Goal: Information Seeking & Learning: Learn about a topic

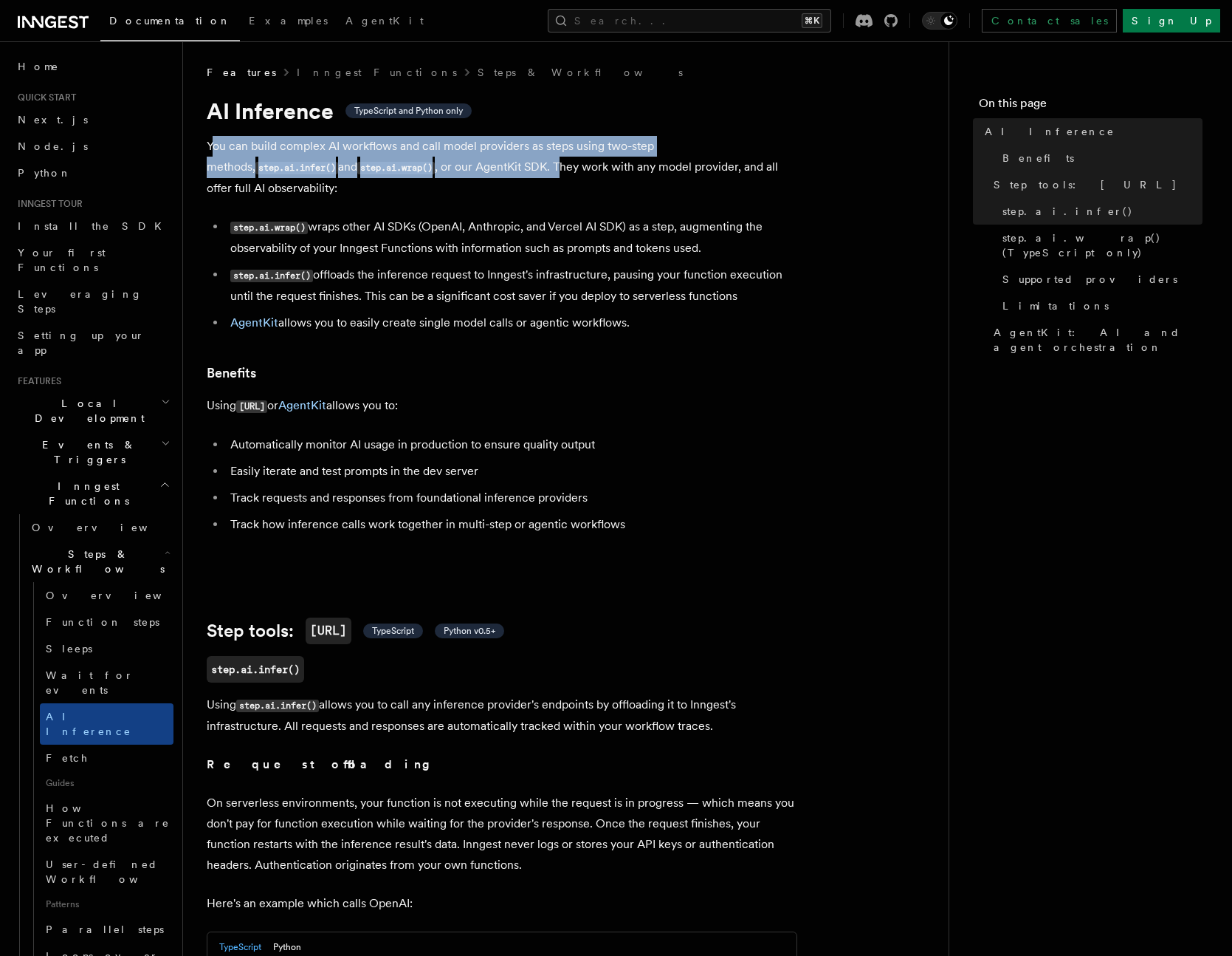
drag, startPoint x: 213, startPoint y: 149, endPoint x: 436, endPoint y: 175, distance: 224.5
click at [436, 175] on p "You can build complex AI workflows and call model providers as steps using two-…" at bounding box center [502, 167] width 591 height 63
click at [385, 175] on p "You can build complex AI workflows and call model providers as steps using two-…" at bounding box center [502, 167] width 591 height 63
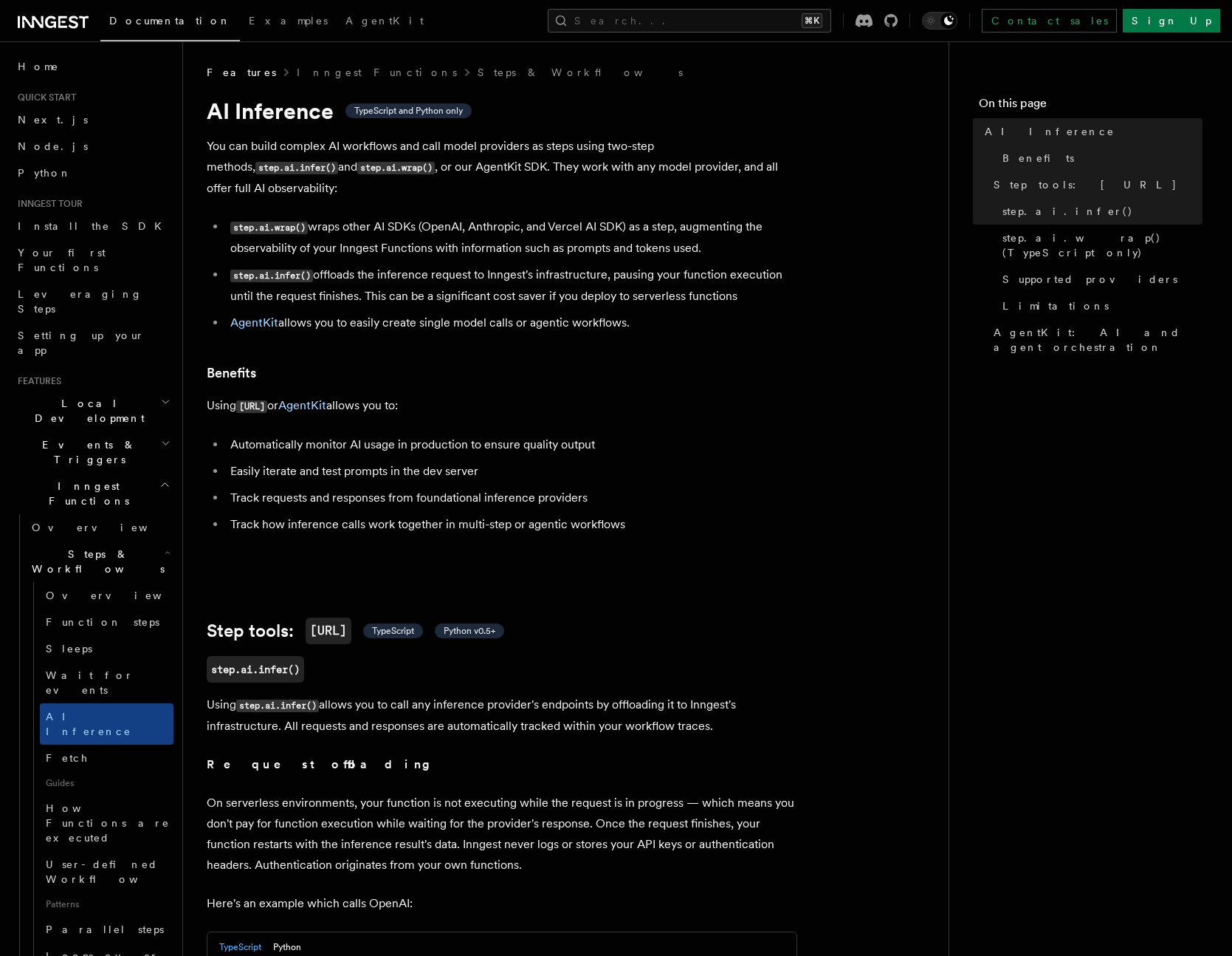
click at [395, 216] on li "step.ai.wrap() wraps other AI SDKs (OpenAI, Anthropic, and Vercel AI SDK) as a …" at bounding box center [512, 237] width 571 height 42
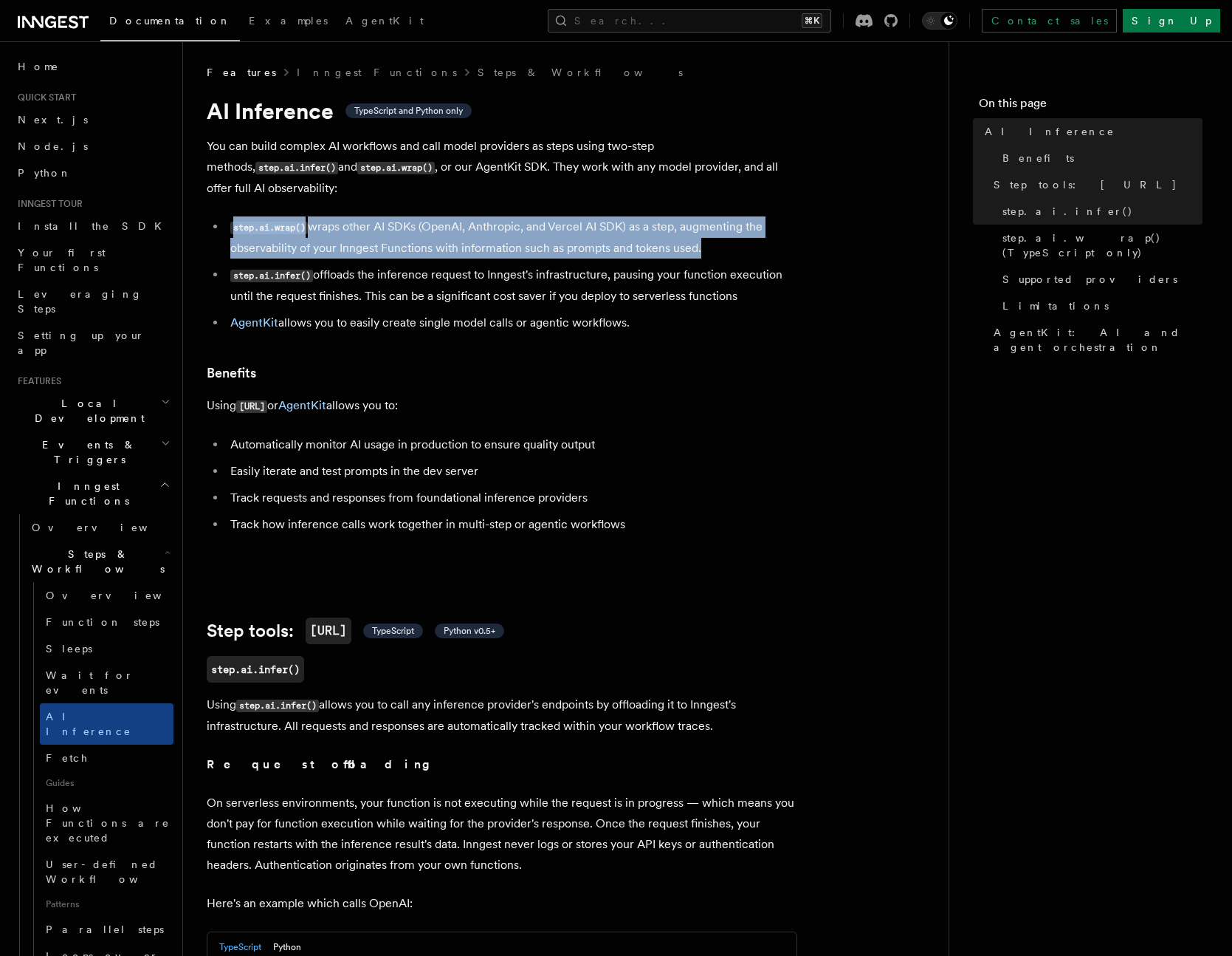
click at [395, 216] on li "step.ai.wrap() wraps other AI SDKs (OpenAI, Anthropic, and Vercel AI SDK) as a …" at bounding box center [512, 237] width 571 height 42
click at [365, 219] on li "step.ai.wrap() wraps other AI SDKs (OpenAI, Anthropic, and Vercel AI SDK) as a …" at bounding box center [512, 237] width 571 height 42
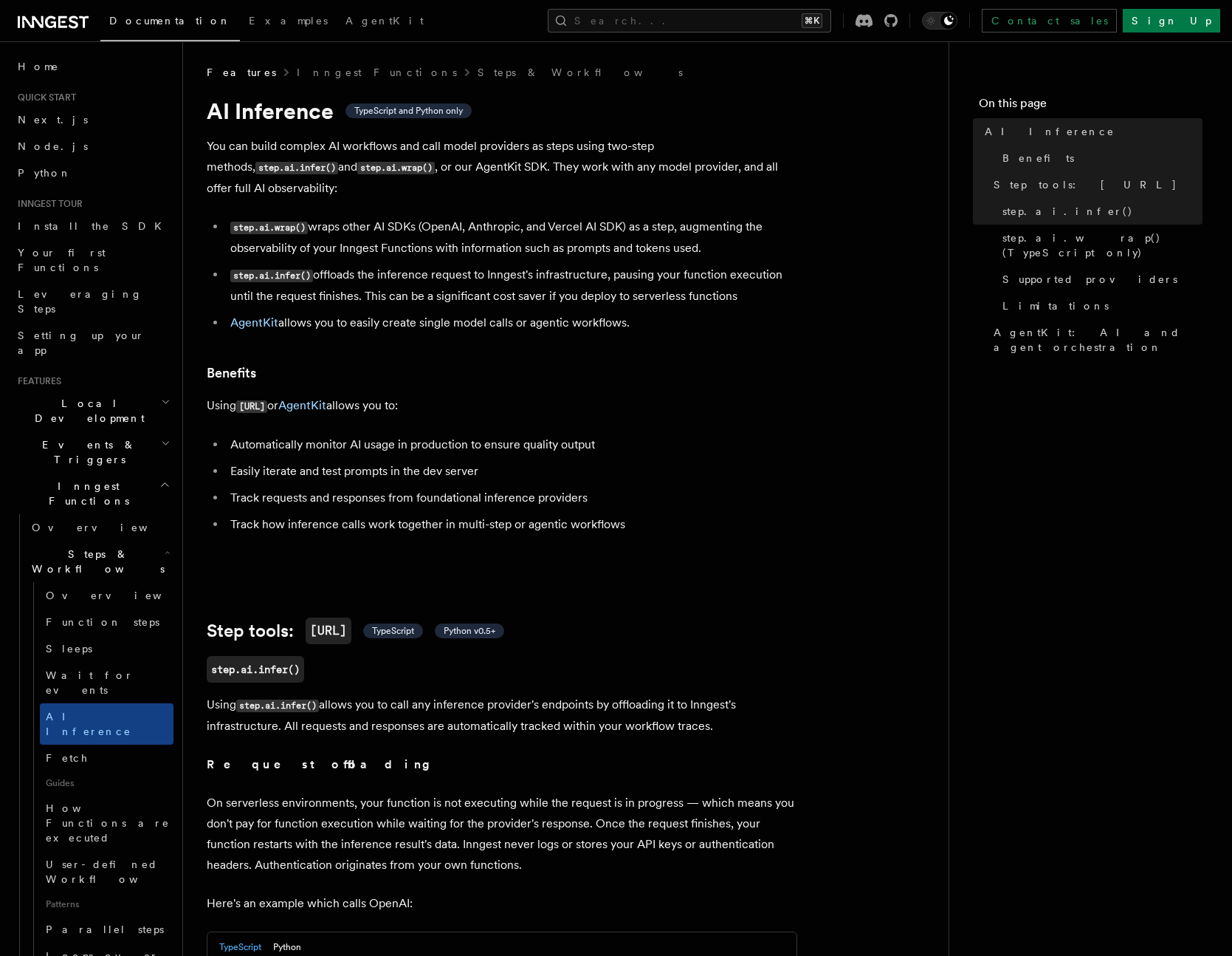
drag, startPoint x: 347, startPoint y: 208, endPoint x: 725, endPoint y: 224, distance: 378.3
click at [725, 224] on li "step.ai.wrap() wraps other AI SDKs (OpenAI, Anthropic, and Vercel AI SDK) as a …" at bounding box center [512, 237] width 571 height 42
click at [491, 264] on li "step.ai.infer() offloads the inference request to Inngest's infrastructure, pau…" at bounding box center [512, 286] width 571 height 42
drag, startPoint x: 308, startPoint y: 208, endPoint x: 216, endPoint y: 208, distance: 92.0
click at [226, 216] on li "step.ai.wrap() wraps other AI SDKs (OpenAI, Anthropic, and Vercel AI SDK) as a …" at bounding box center [512, 237] width 571 height 42
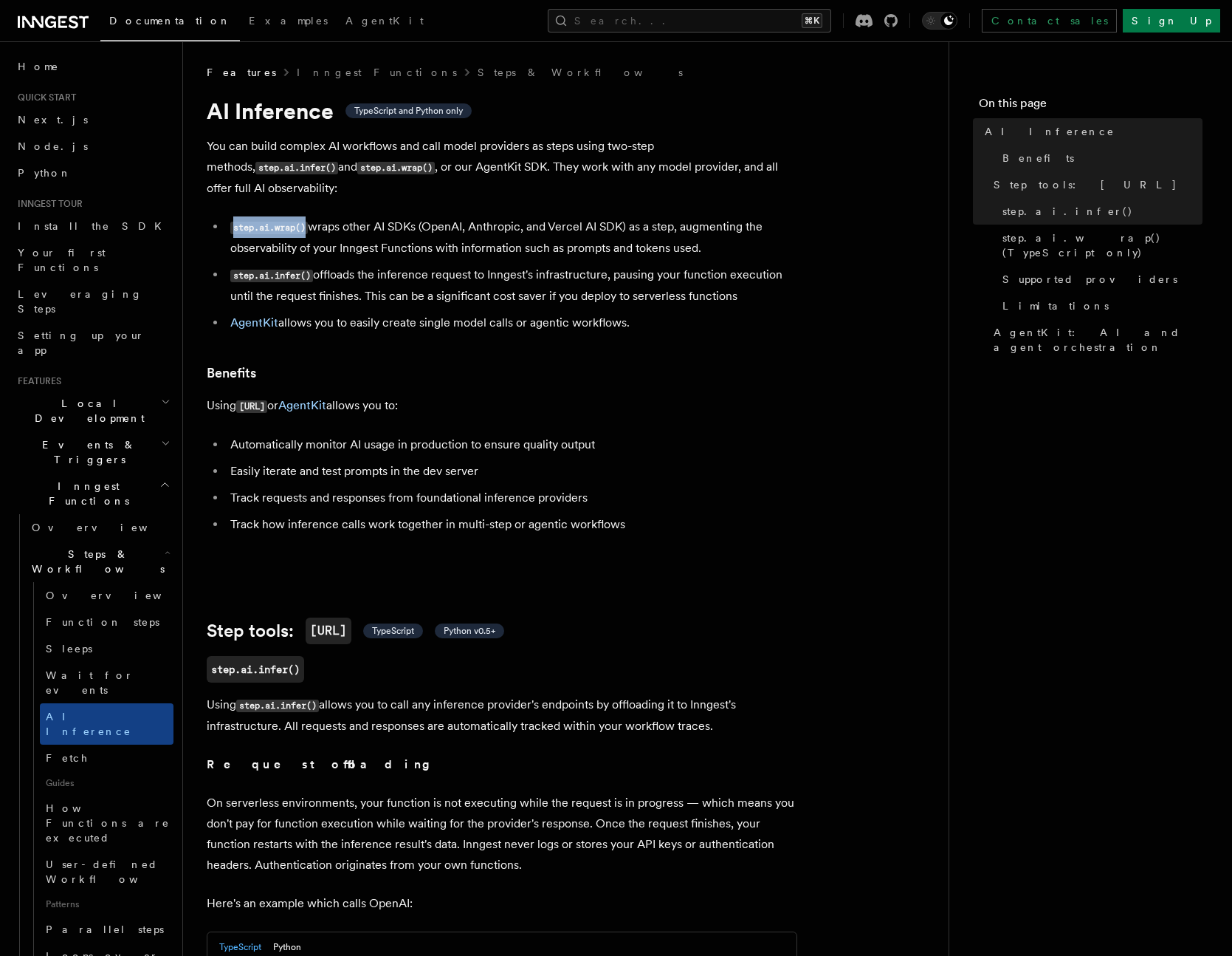
copy code "step.ai.wrap()"
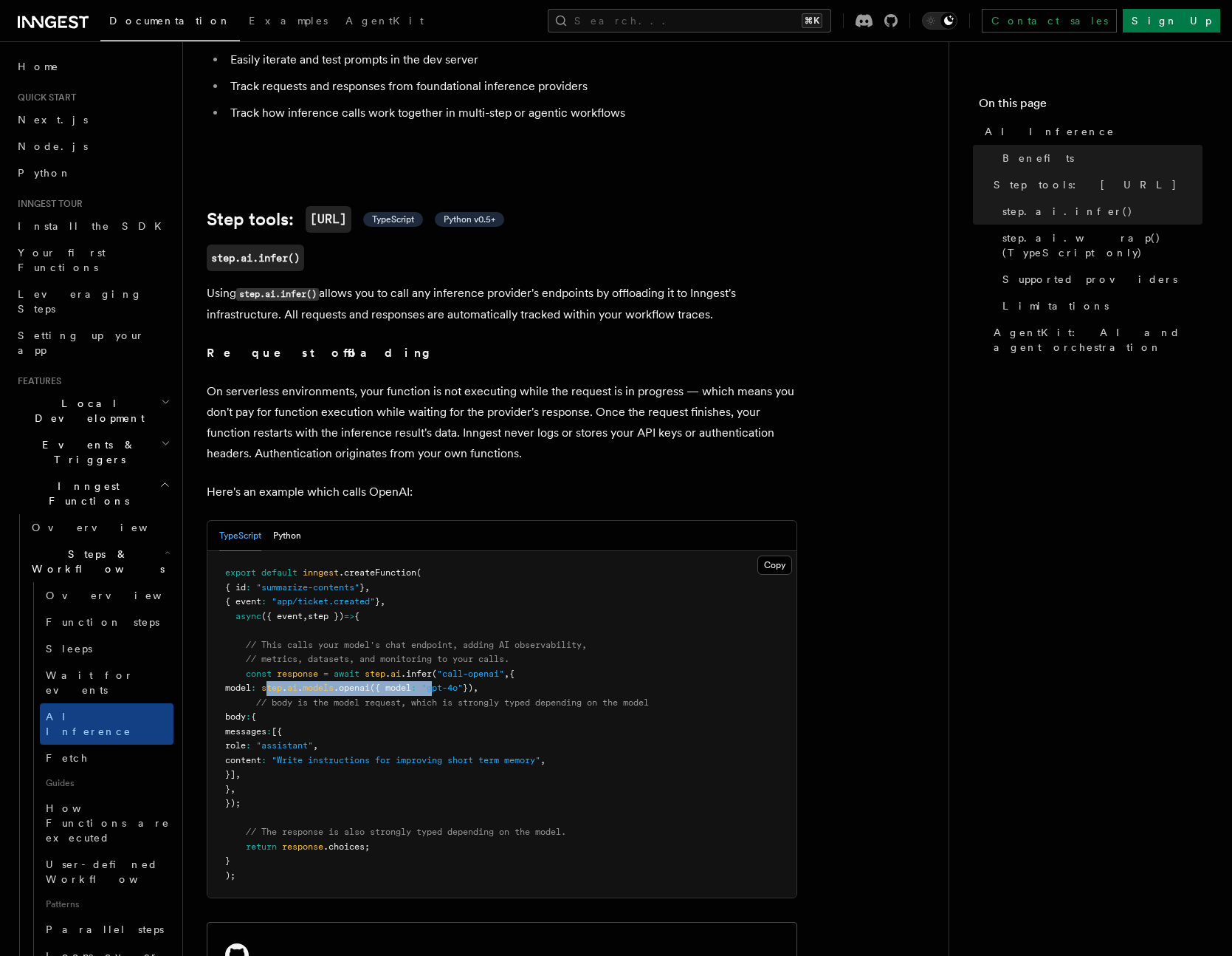
drag, startPoint x: 298, startPoint y: 666, endPoint x: 470, endPoint y: 670, distance: 172.0
click at [470, 682] on span "model : step . ai . models .openai ({ model : "gpt-4o" }) ," at bounding box center [352, 687] width 253 height 10
click at [447, 698] on span "// body is the model request, which is strongly typed depending on the model" at bounding box center [452, 703] width 393 height 10
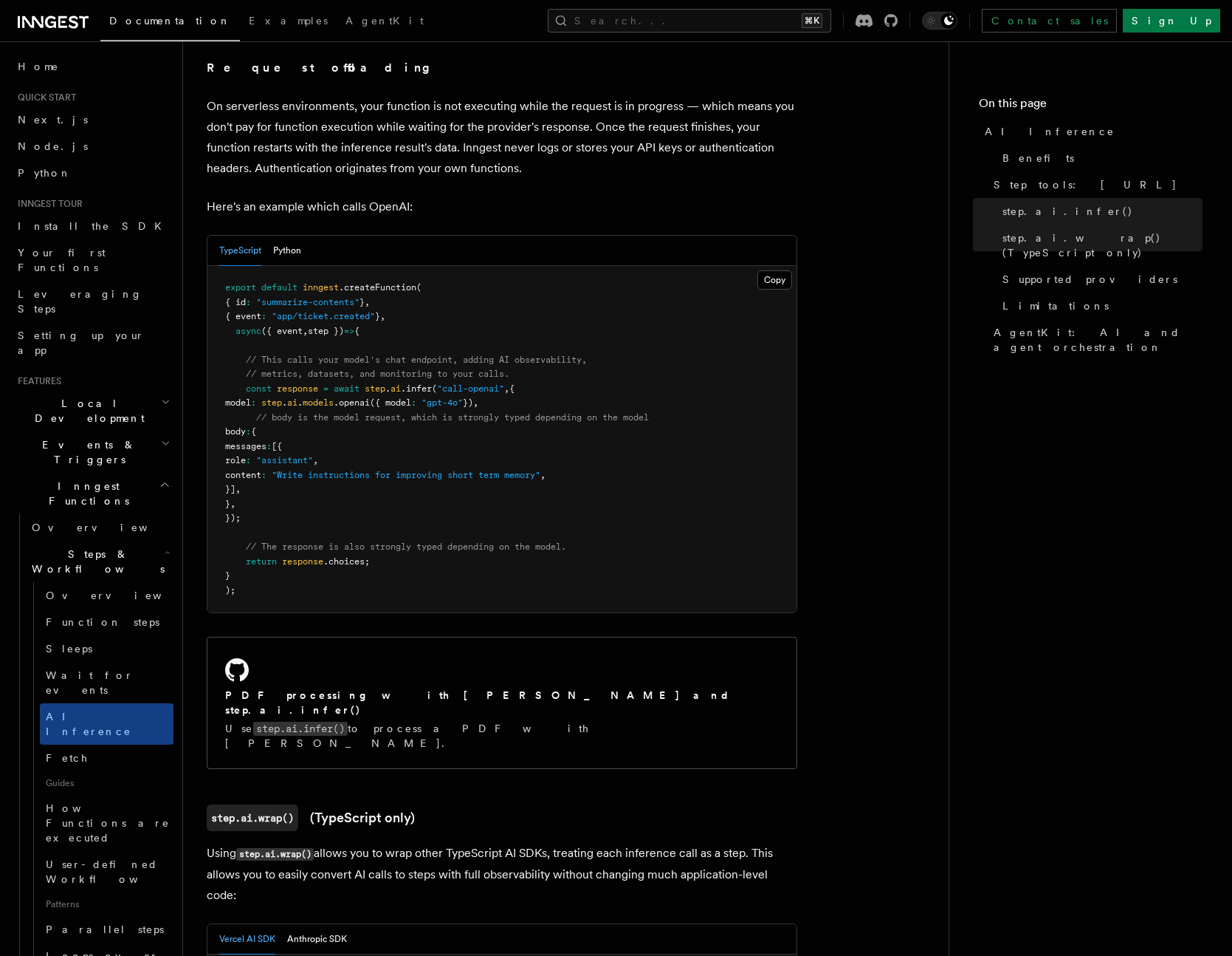
scroll to position [1086, 0]
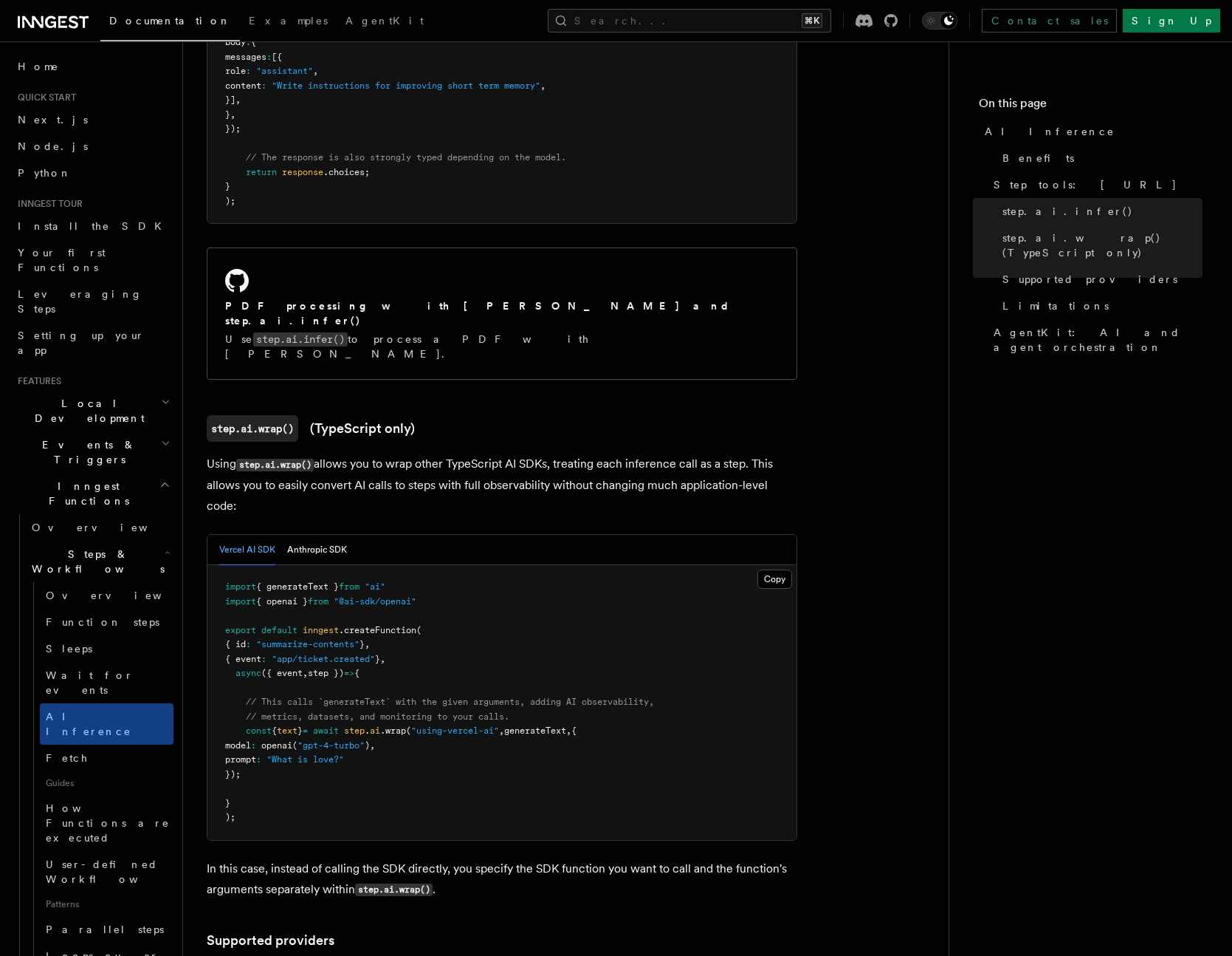
click at [626, 565] on pre "import { generateText } from "ai" import { openai } from "@ai-sdk/openai" expor…" at bounding box center [502, 703] width 589 height 275
click at [283, 565] on pre "import { generateText } from "ai" import { openai } from "@ai-sdk/openai" expor…" at bounding box center [502, 703] width 589 height 275
click at [566, 725] on span "generateText" at bounding box center [535, 731] width 62 height 10
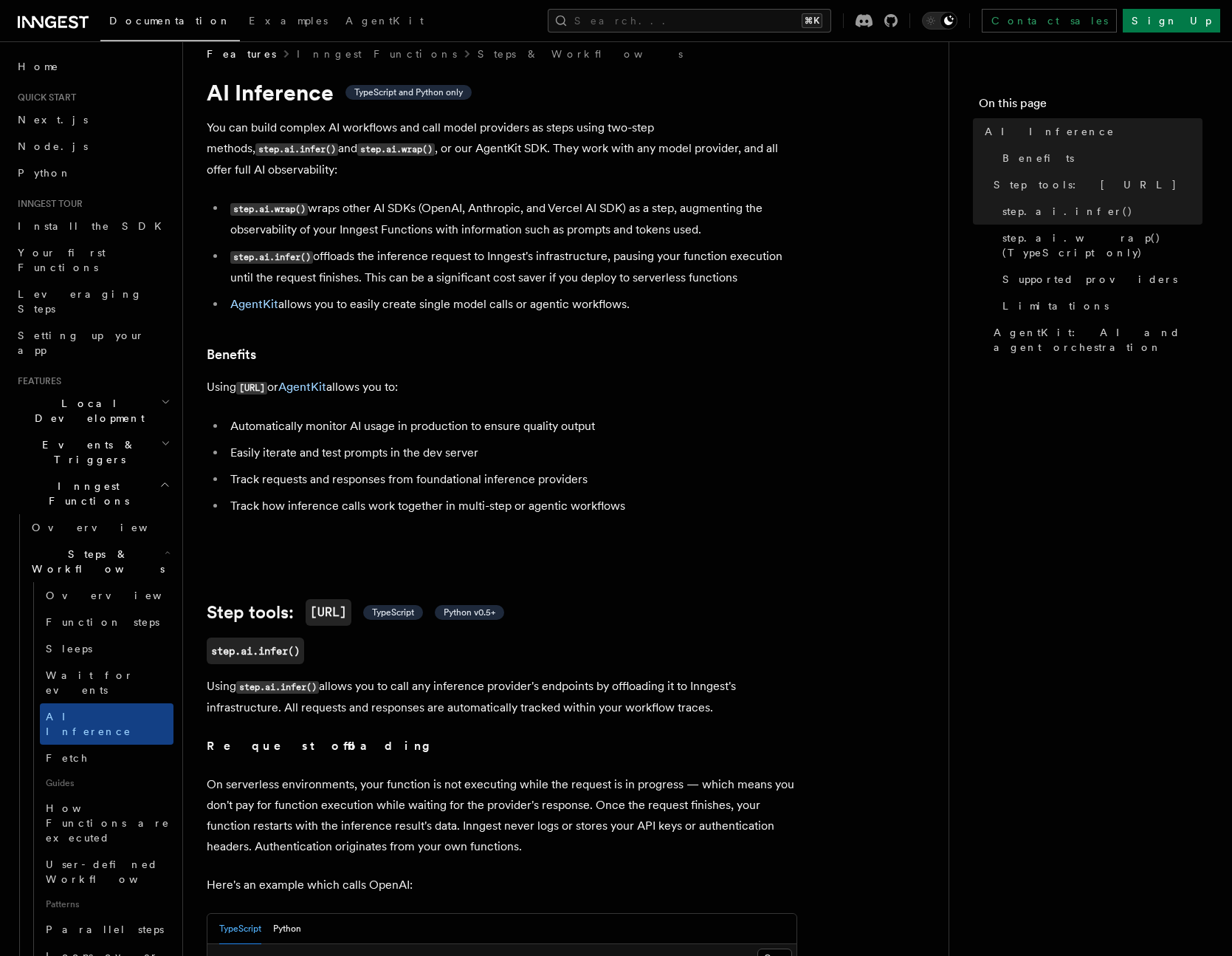
scroll to position [0, 0]
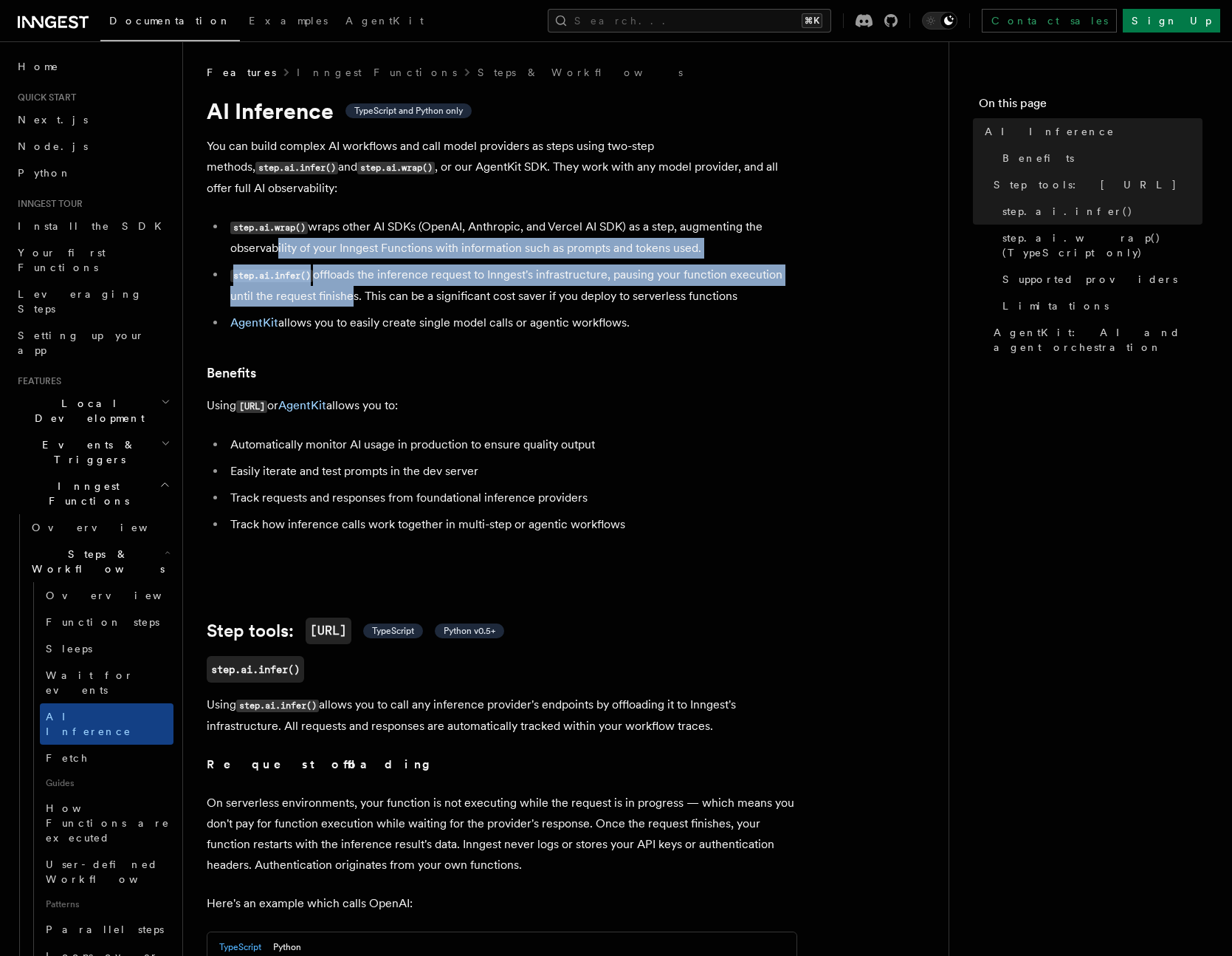
drag, startPoint x: 279, startPoint y: 231, endPoint x: 346, endPoint y: 268, distance: 76.5
click at [346, 268] on ul "step.ai.wrap() wraps other AI SDKs (OpenAI, Anthropic, and Vercel AI SDK) as a …" at bounding box center [502, 275] width 591 height 117
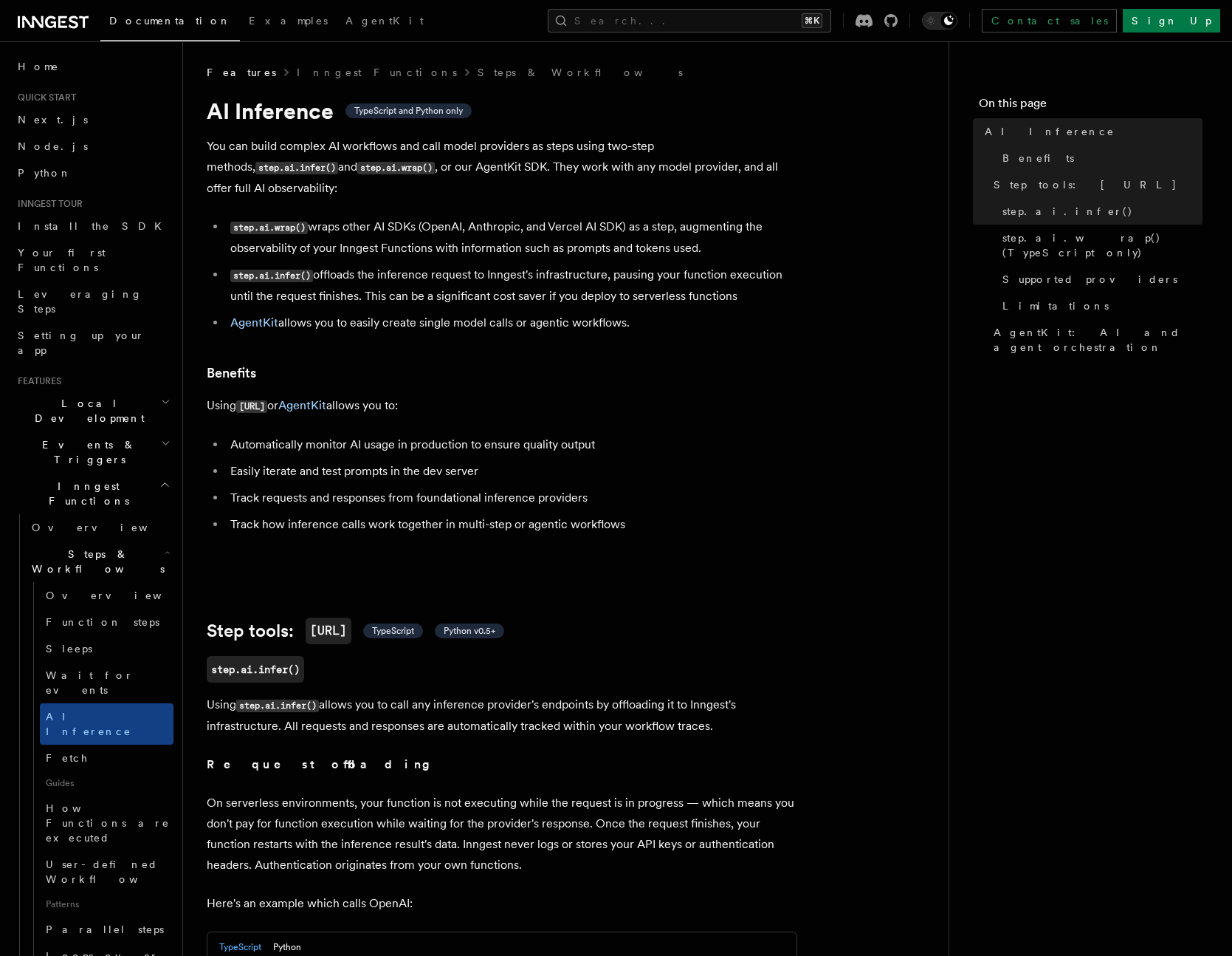
click at [428, 267] on li "step.ai.infer() offloads the inference request to Inngest's infrastructure, pau…" at bounding box center [512, 286] width 571 height 42
drag, startPoint x: 449, startPoint y: 267, endPoint x: 570, endPoint y: 282, distance: 121.9
click at [570, 282] on li "step.ai.infer() offloads the inference request to Inngest's infrastructure, pau…" at bounding box center [512, 286] width 571 height 42
click at [577, 264] on li "step.ai.infer() offloads the inference request to Inngest's infrastructure, pau…" at bounding box center [512, 286] width 571 height 42
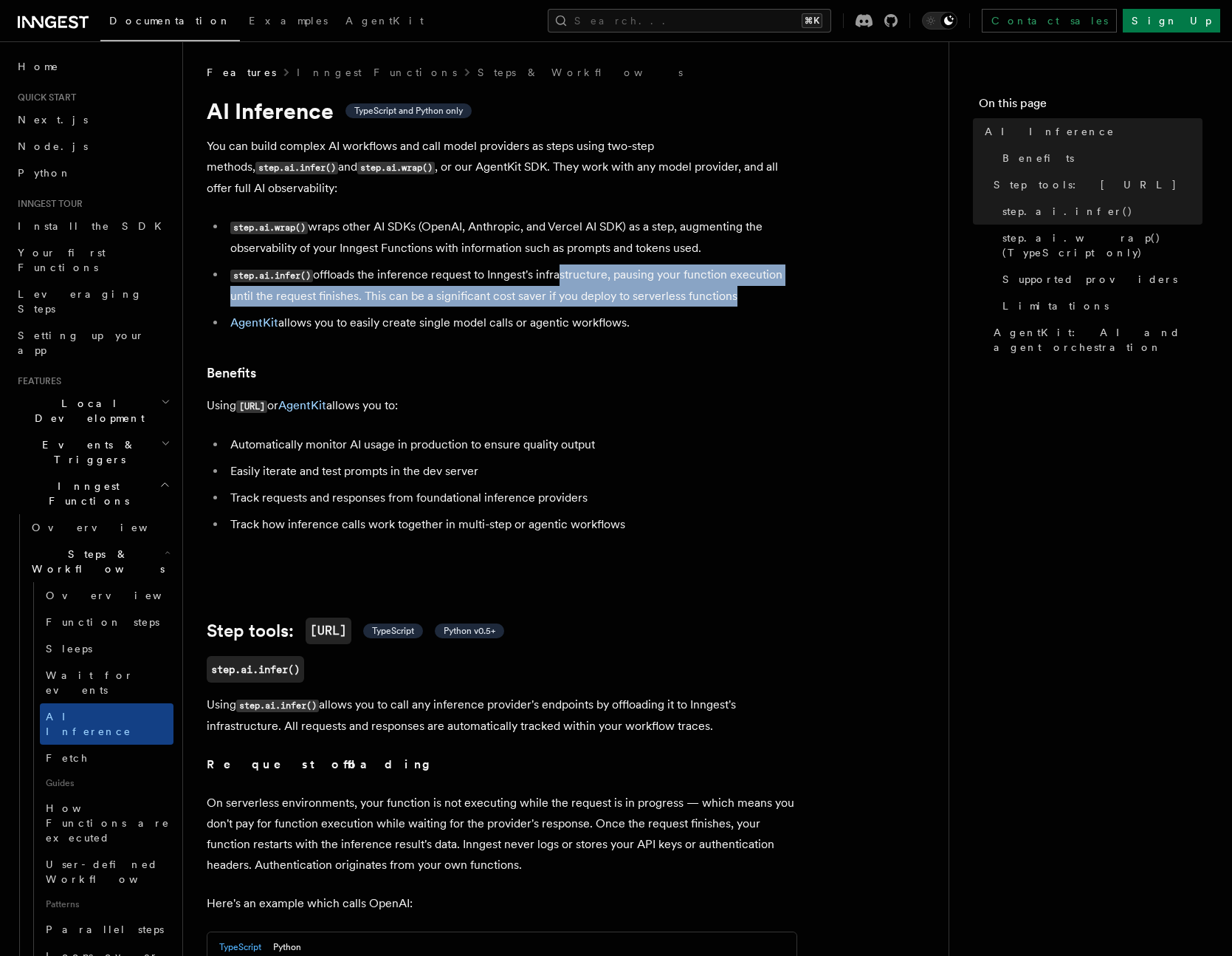
drag, startPoint x: 683, startPoint y: 260, endPoint x: 726, endPoint y: 275, distance: 45.5
click at [726, 275] on li "step.ai.infer() offloads the inference request to Inngest's infrastructure, pau…" at bounding box center [512, 286] width 571 height 42
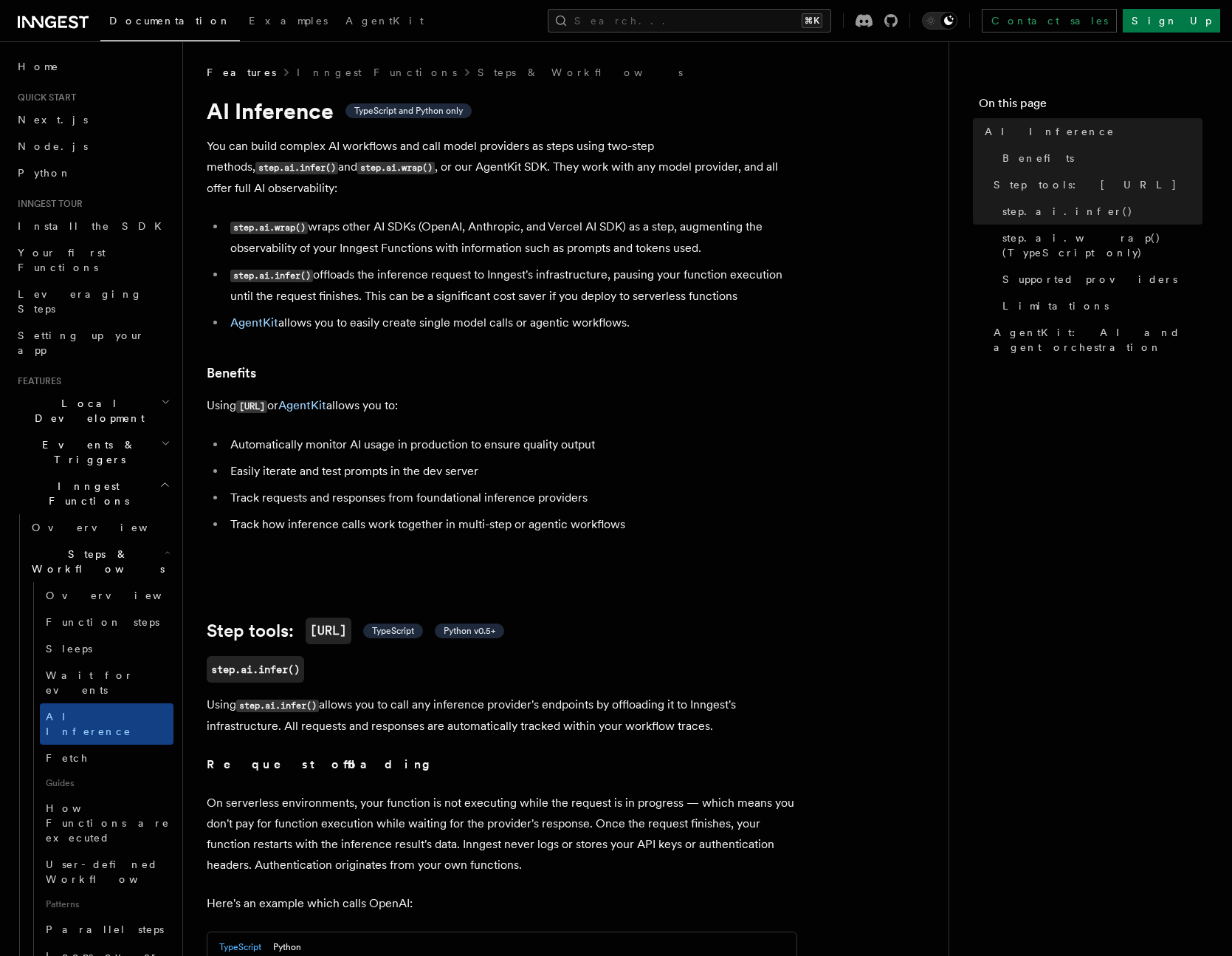
click at [402, 313] on li "AgentKit allows you to easily create single model calls or agentic workflows." at bounding box center [512, 323] width 571 height 20
click at [321, 398] on link "AgentKit" at bounding box center [302, 405] width 48 height 14
